Goal: Task Accomplishment & Management: Manage account settings

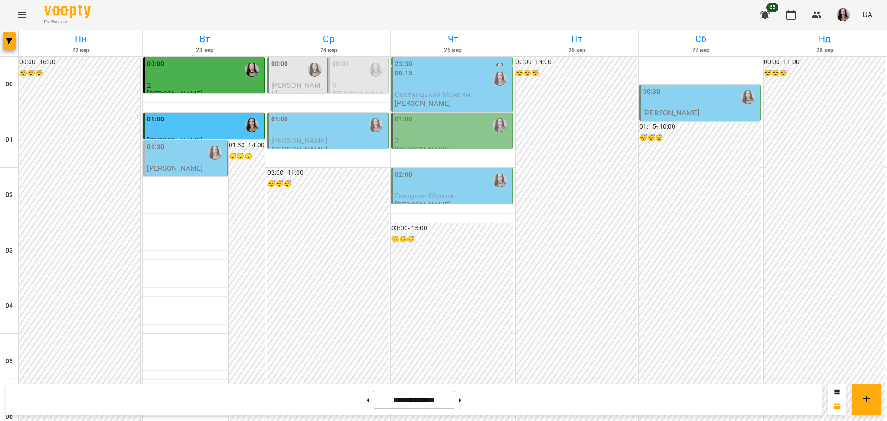
scroll to position [855, 0]
click at [16, 11] on button "Menu" at bounding box center [22, 15] width 22 height 22
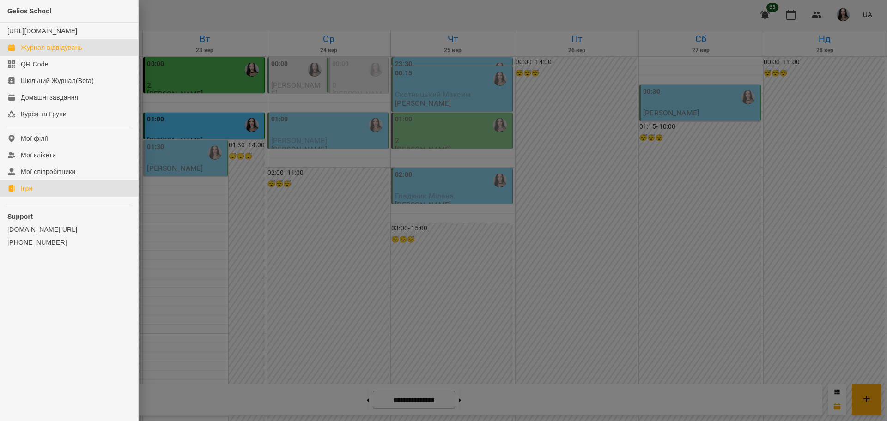
click at [22, 193] on div "Ігри" at bounding box center [27, 188] width 12 height 9
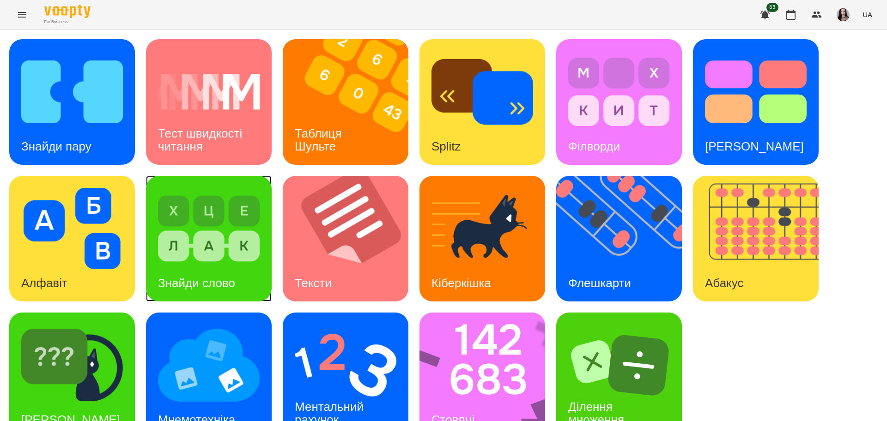
click at [165, 216] on img at bounding box center [209, 228] width 102 height 81
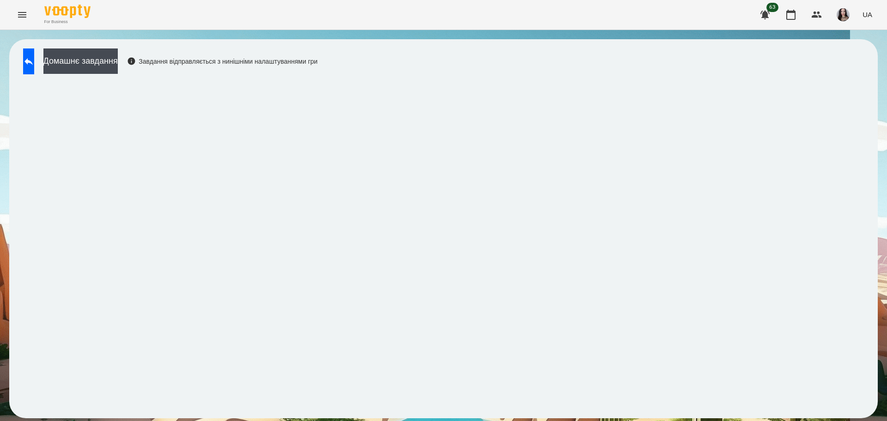
click at [24, 23] on button "Menu" at bounding box center [22, 15] width 22 height 22
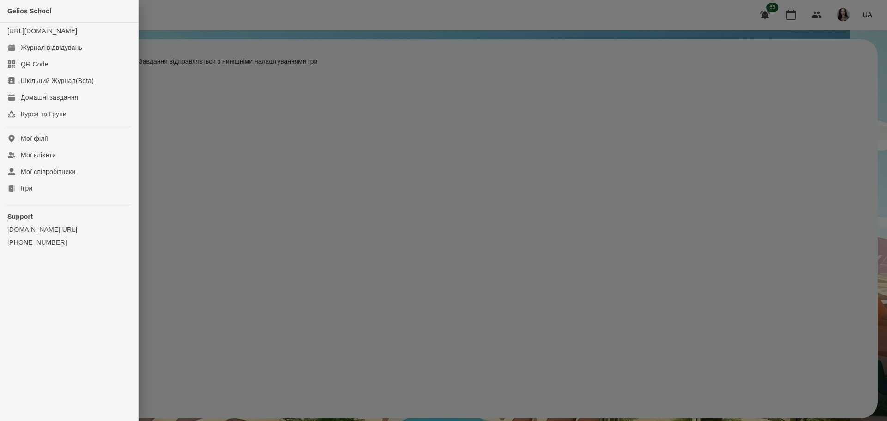
click at [505, 149] on div at bounding box center [443, 210] width 887 height 421
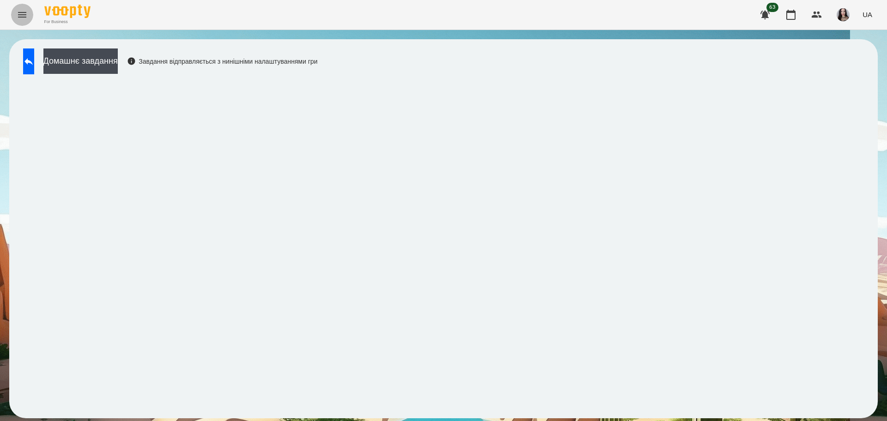
click at [23, 12] on icon "Menu" at bounding box center [22, 15] width 8 height 6
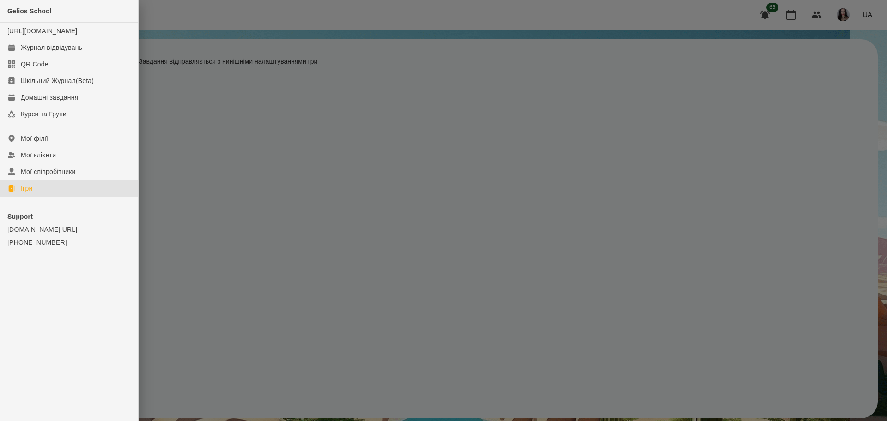
click at [23, 193] on div "Ігри" at bounding box center [27, 188] width 12 height 9
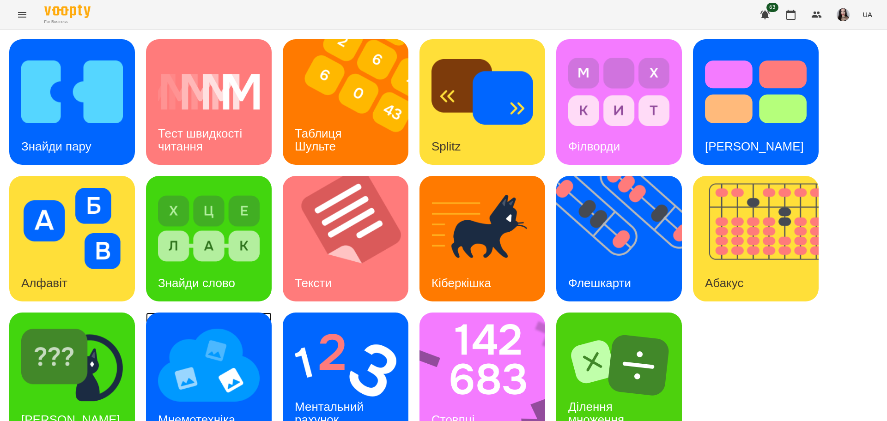
click at [239, 355] on img at bounding box center [209, 365] width 102 height 81
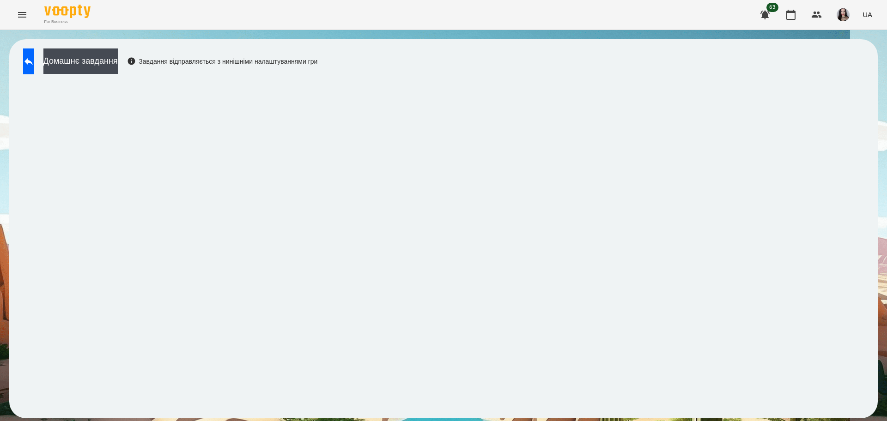
drag, startPoint x: 448, startPoint y: 14, endPoint x: 453, endPoint y: 35, distance: 22.0
click at [450, 25] on div "For Business 63 UA" at bounding box center [443, 15] width 887 height 30
click at [32, 59] on icon at bounding box center [28, 61] width 11 height 11
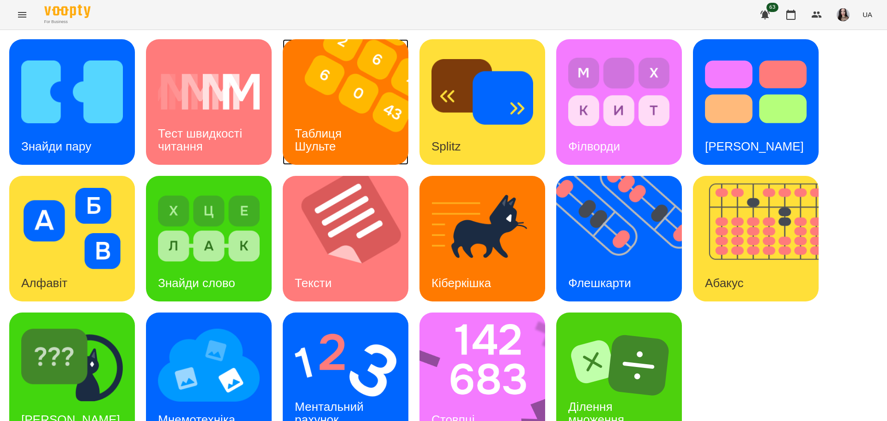
click at [320, 128] on h3 "Таблиця Шульте" at bounding box center [320, 140] width 50 height 26
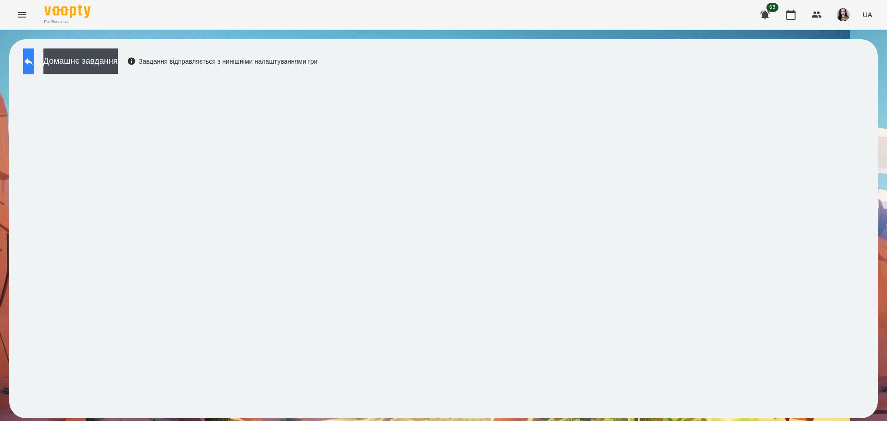
click at [34, 59] on icon at bounding box center [28, 61] width 11 height 11
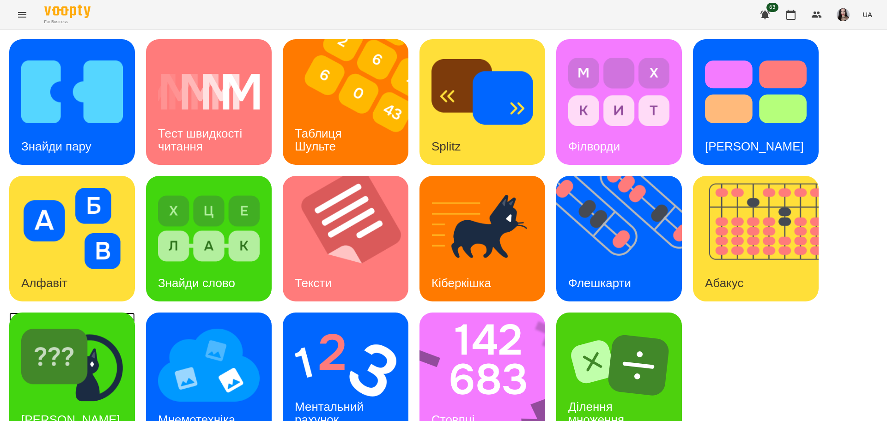
click at [47, 402] on div "[PERSON_NAME]" at bounding box center [70, 420] width 123 height 36
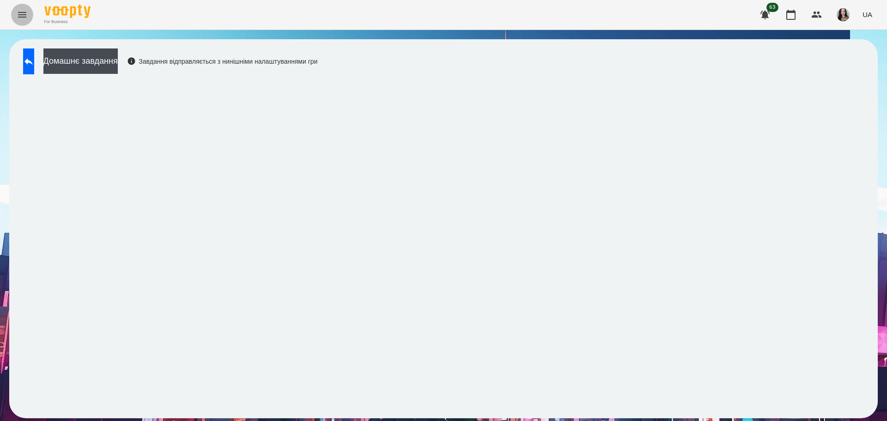
click at [18, 19] on icon "Menu" at bounding box center [22, 14] width 11 height 11
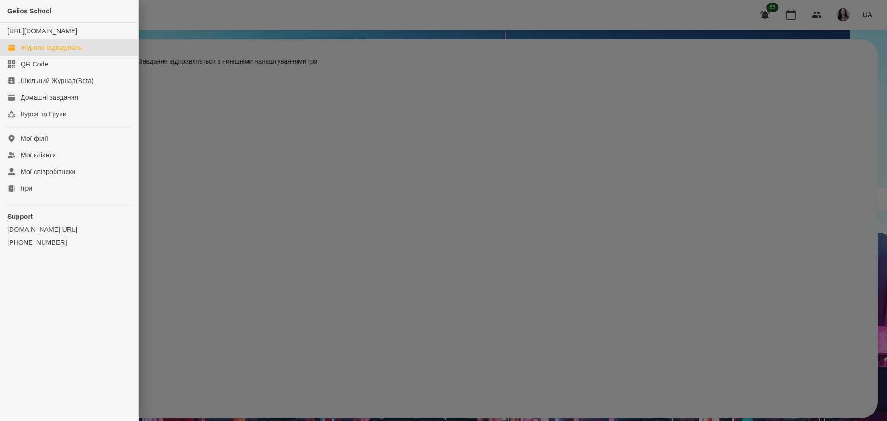
click at [36, 52] on div "Журнал відвідувань" at bounding box center [51, 47] width 61 height 9
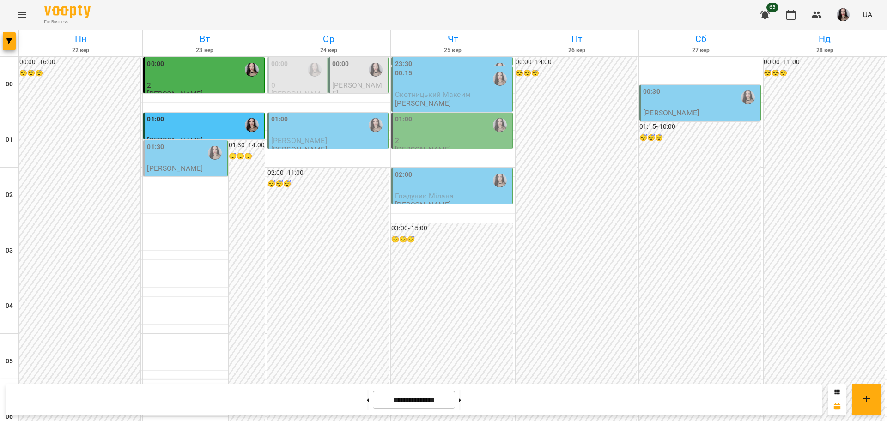
scroll to position [1007, 0]
click at [367, 394] on button at bounding box center [368, 400] width 2 height 20
type input "**********"
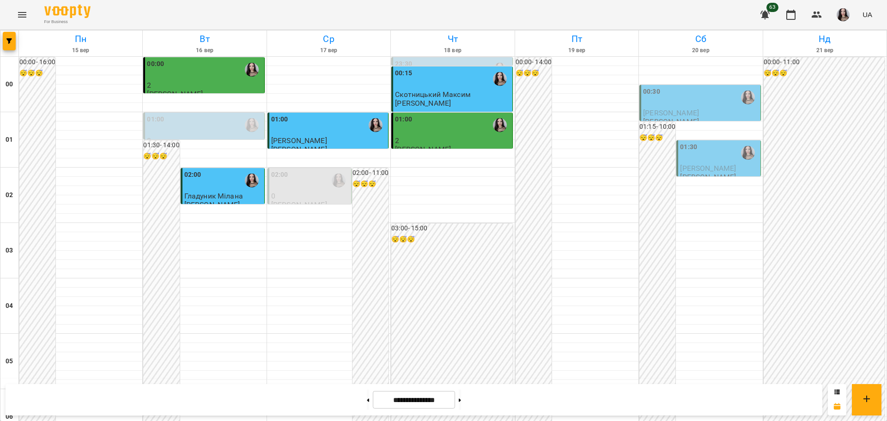
scroll to position [816, 0]
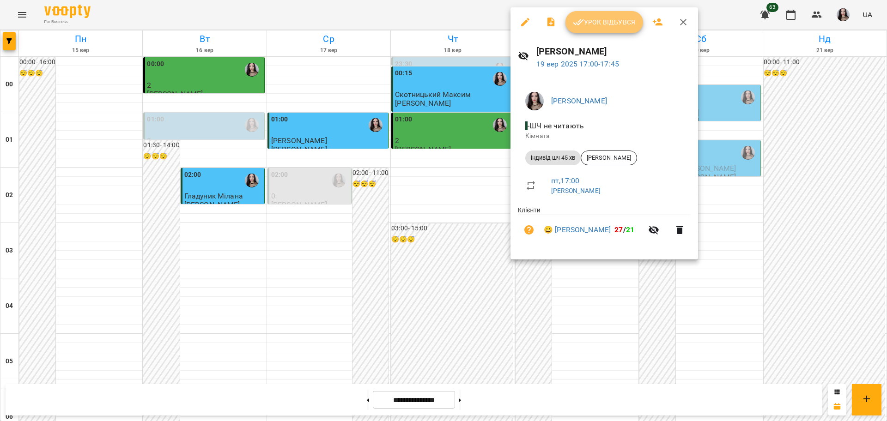
click at [611, 26] on span "Урок відбувся" at bounding box center [604, 22] width 63 height 11
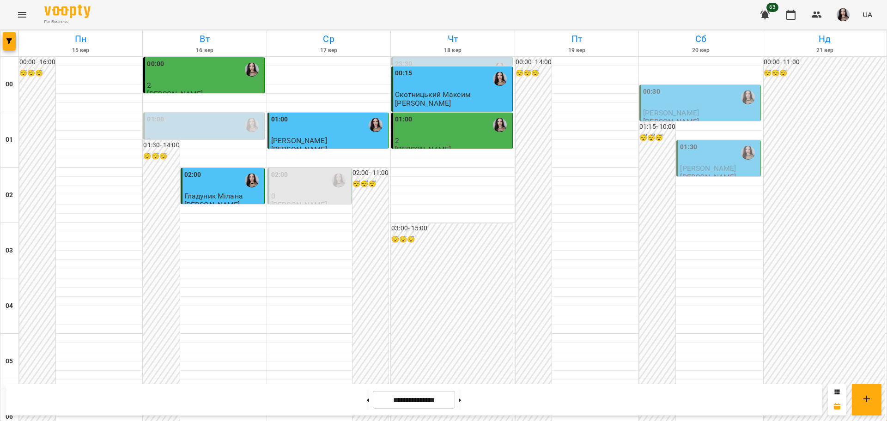
scroll to position [986, 0]
